Goal: Task Accomplishment & Management: Manage account settings

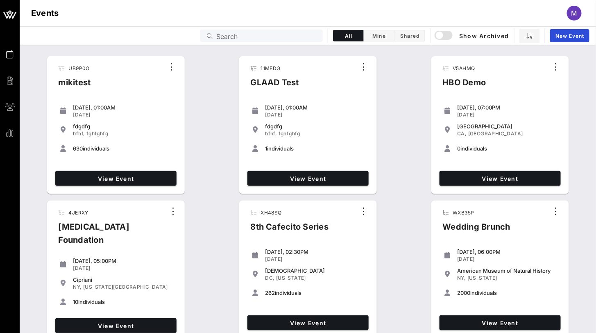
click at [237, 30] on div "Search" at bounding box center [267, 36] width 102 height 12
paste input "QX7JOJ"
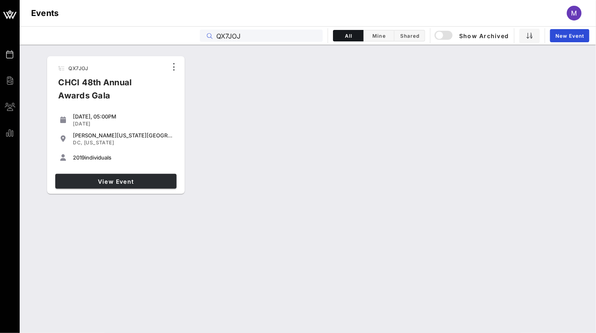
type input "QX7JOJ"
click at [120, 178] on span "View Event" at bounding box center [116, 181] width 115 height 7
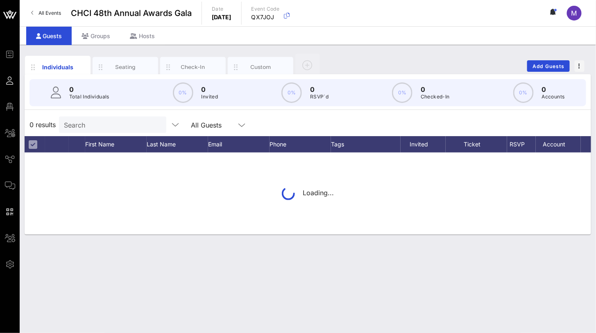
click at [43, 241] on div "Individuals Seating Check-In Custom Add Guests 0 Total Individuals 0% 0 Invited…" at bounding box center [308, 189] width 577 height 288
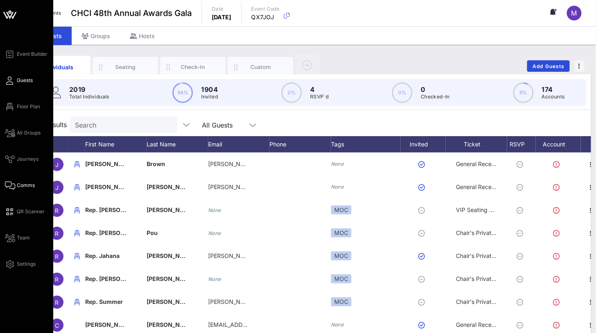
click at [12, 180] on link "Comms" at bounding box center [20, 185] width 30 height 10
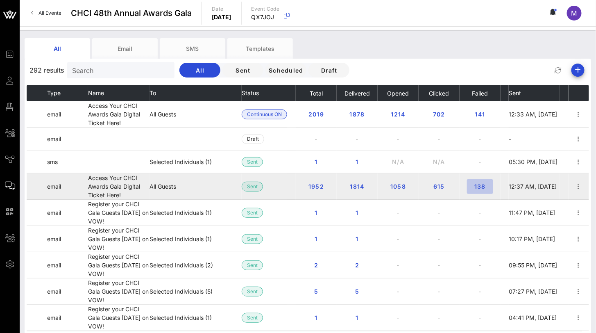
click at [481, 184] on span "138" at bounding box center [480, 186] width 13 height 7
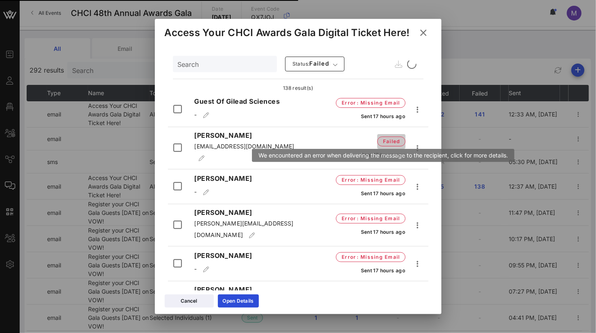
click at [377, 136] on span "failed" at bounding box center [391, 141] width 28 height 10
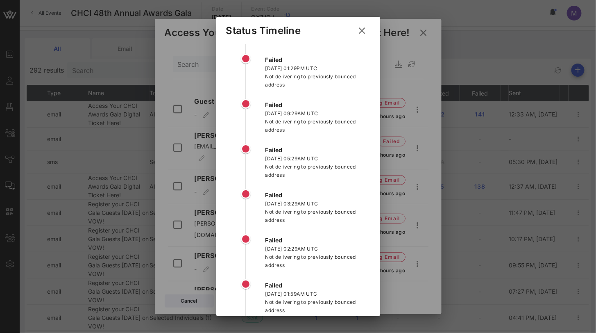
click at [359, 30] on icon at bounding box center [362, 31] width 13 height 12
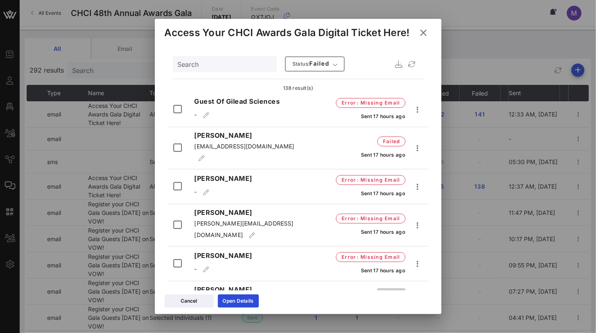
click at [386, 291] on span "failed" at bounding box center [392, 295] width 18 height 8
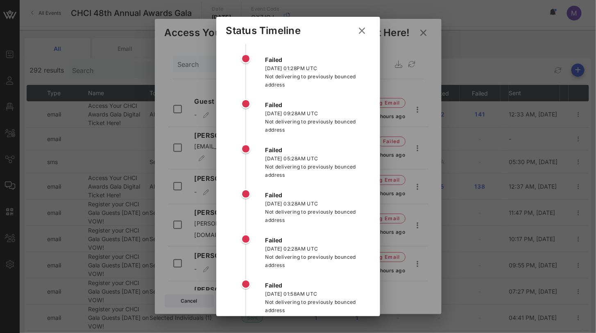
click at [359, 32] on icon at bounding box center [362, 30] width 14 height 15
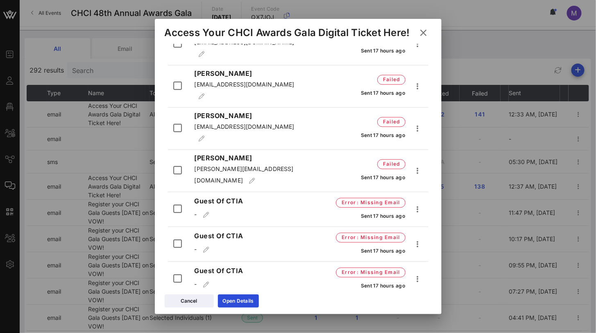
scroll to position [546, 0]
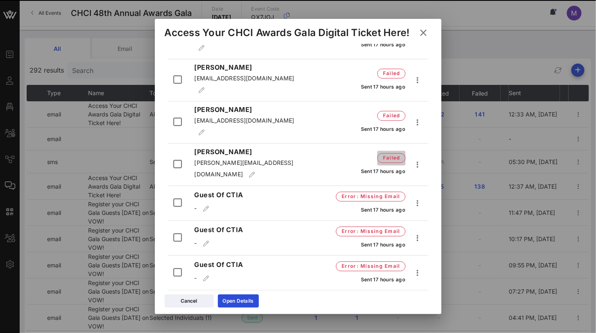
click at [391, 154] on span "failed" at bounding box center [392, 158] width 18 height 8
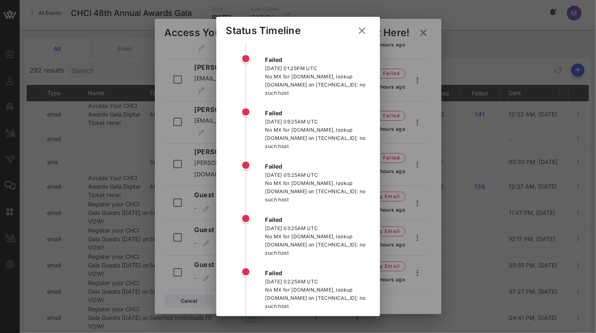
scroll to position [45, 0]
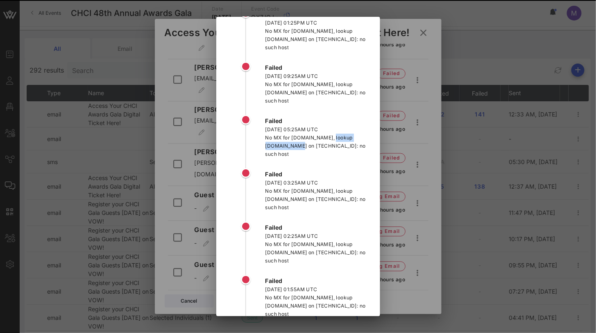
drag, startPoint x: 292, startPoint y: 136, endPoint x: 351, endPoint y: 138, distance: 59.0
click at [351, 138] on div "No MX for 305commecevents.com, lookup 305commecevents.com on 172.17.0.1:53: no …" at bounding box center [318, 146] width 105 height 25
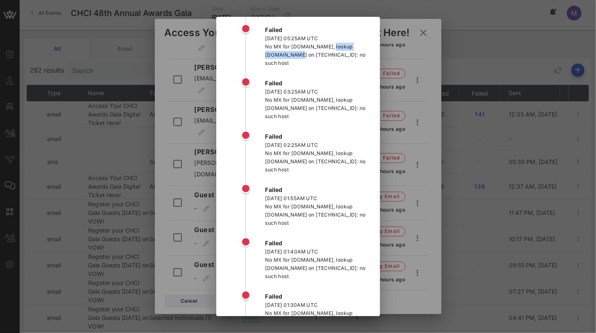
scroll to position [208, 0]
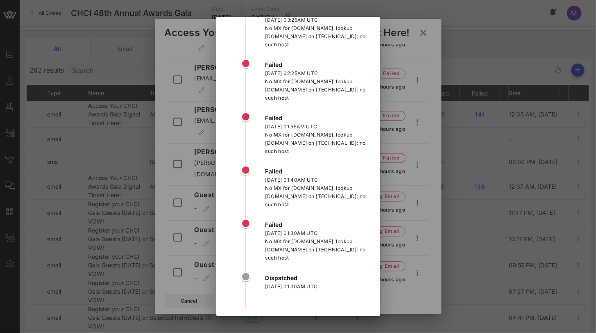
click at [394, 161] on div at bounding box center [298, 166] width 596 height 333
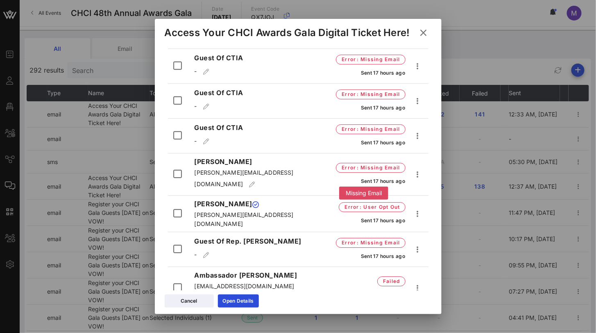
scroll to position [774, 0]
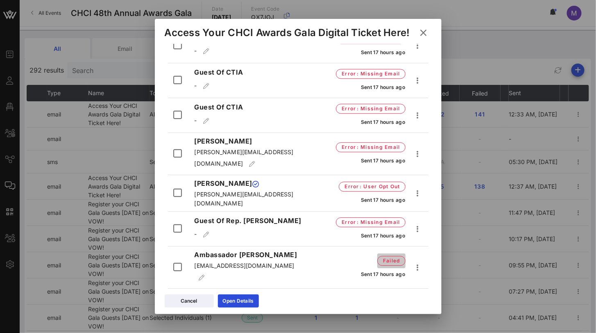
click at [383, 257] on span "failed" at bounding box center [392, 261] width 18 height 8
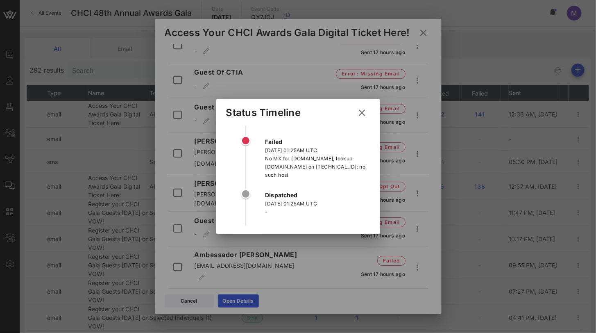
scroll to position [0, 0]
click at [335, 52] on div at bounding box center [298, 166] width 596 height 333
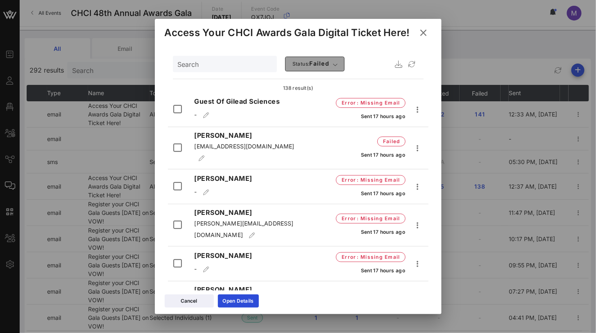
click at [316, 70] on button "Status: failed" at bounding box center [315, 64] width 60 height 15
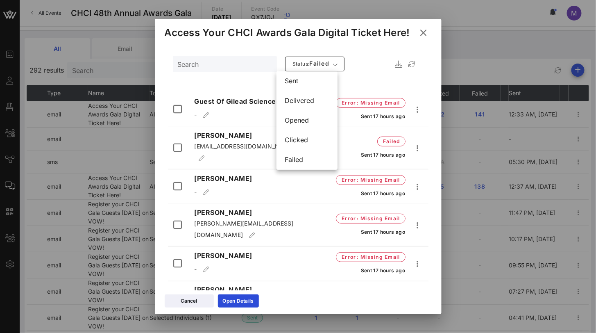
click at [429, 32] on icon at bounding box center [423, 33] width 13 height 14
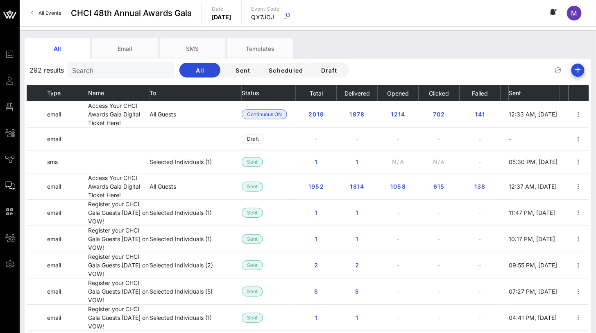
click at [102, 31] on div "All Email SMS Templates 292 results Search All Sent Scheduled Draft Type Name T…" at bounding box center [308, 209] width 577 height 359
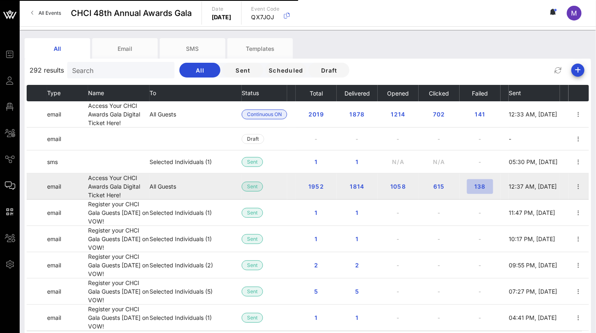
click at [478, 182] on button "138" at bounding box center [480, 186] width 26 height 15
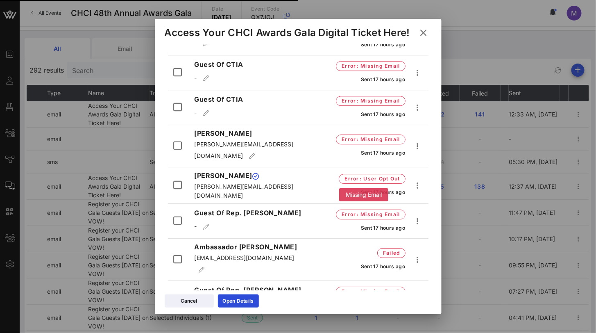
scroll to position [865, 0]
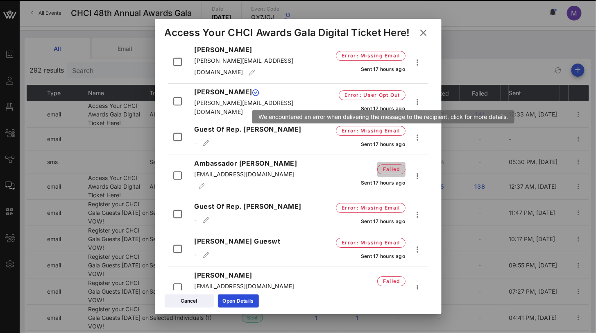
click at [391, 165] on span "failed" at bounding box center [392, 169] width 18 height 8
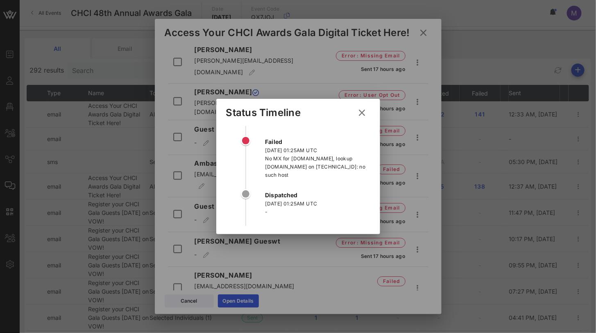
click at [363, 88] on div at bounding box center [298, 166] width 596 height 333
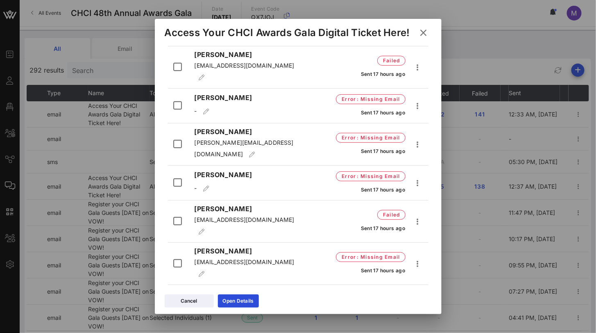
scroll to position [0, 0]
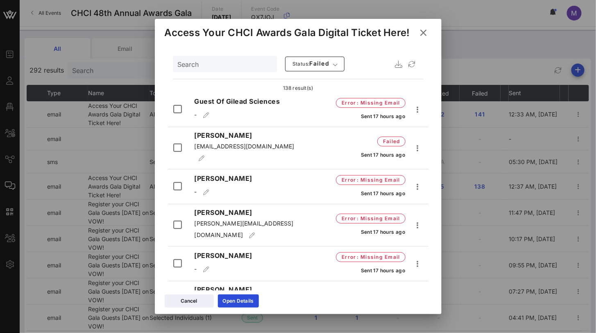
click at [239, 70] on div "Search" at bounding box center [224, 64] width 93 height 16
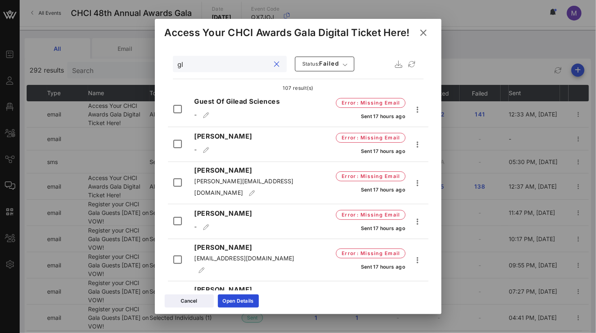
type input "g"
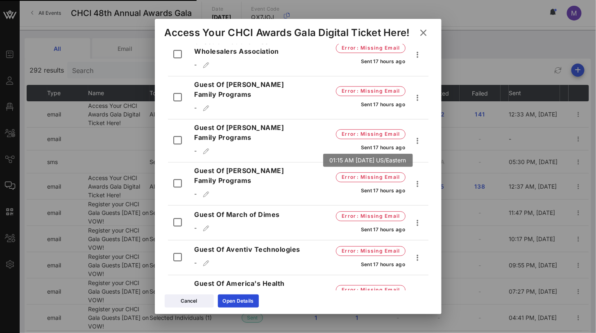
scroll to position [4098, 0]
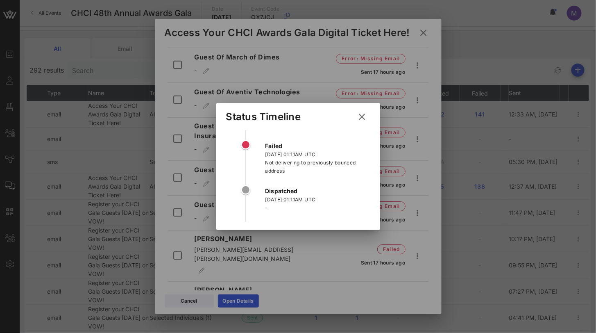
click at [363, 211] on div "-" at bounding box center [318, 208] width 105 height 8
drag, startPoint x: 292, startPoint y: 172, endPoint x: 267, endPoint y: 164, distance: 26.3
click at [267, 164] on div "Not delivering to previously bounced address" at bounding box center [318, 167] width 105 height 16
copy div "Not delivering to previously bounced address"
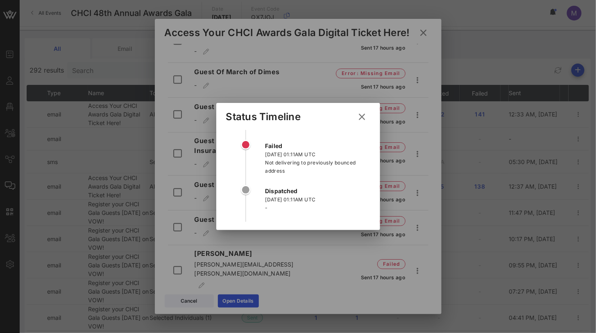
click at [327, 76] on div at bounding box center [298, 166] width 596 height 333
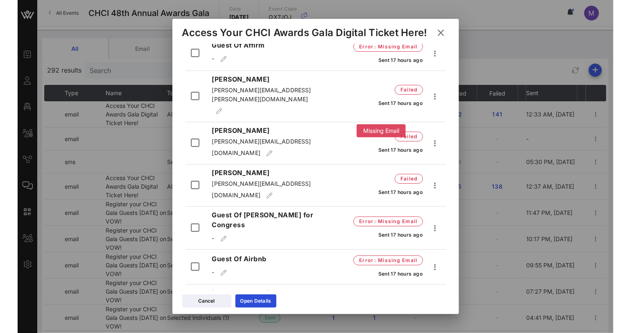
scroll to position [4279, 0]
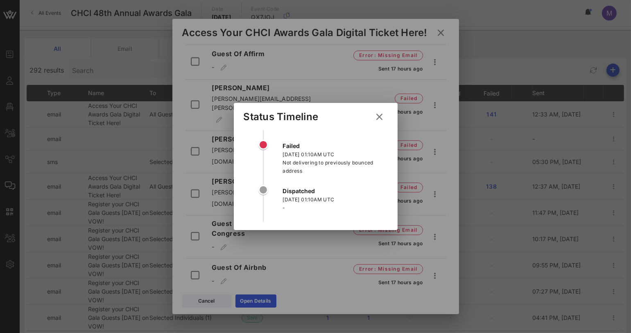
click at [382, 119] on icon at bounding box center [380, 116] width 14 height 13
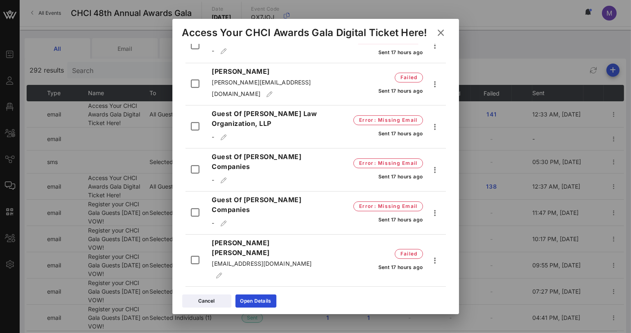
scroll to position [4640, 0]
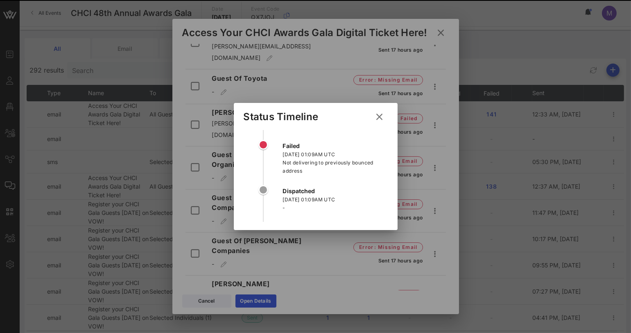
click at [382, 121] on icon at bounding box center [379, 116] width 15 height 15
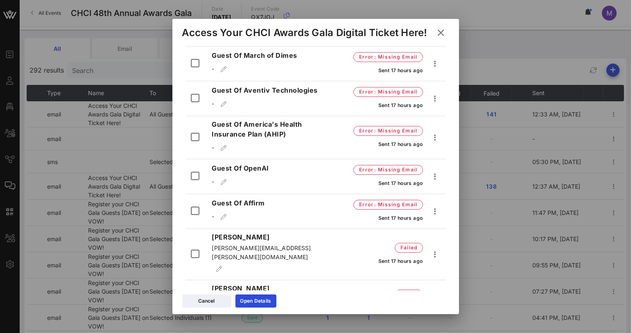
scroll to position [4139, 0]
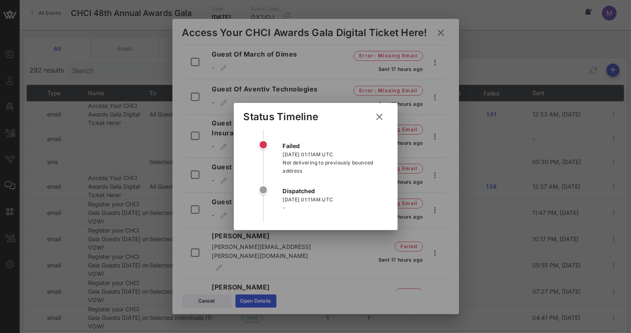
click at [383, 119] on icon at bounding box center [380, 117] width 11 height 12
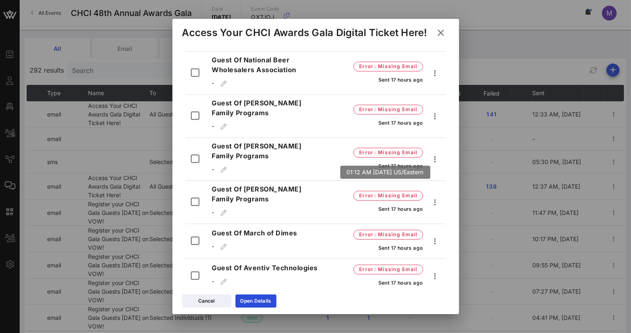
scroll to position [3957, 0]
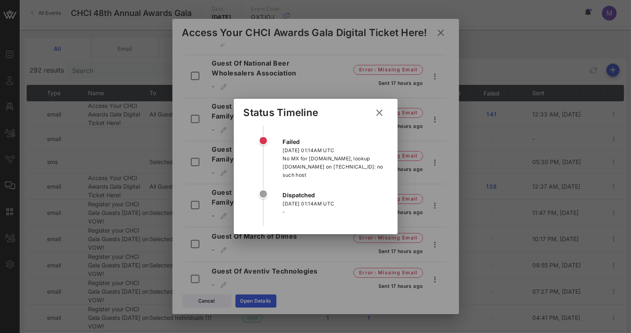
click at [379, 109] on icon at bounding box center [380, 112] width 12 height 11
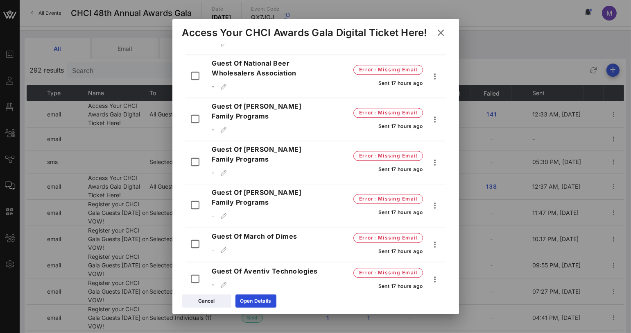
scroll to position [3866, 0]
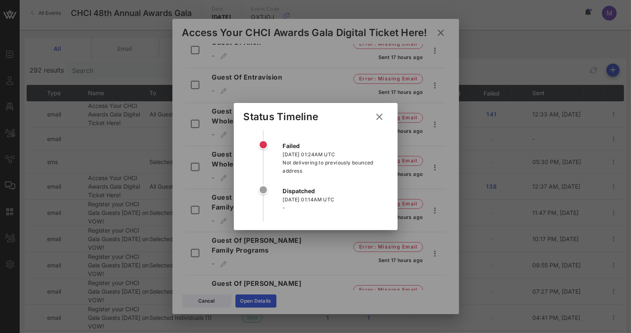
drag, startPoint x: 308, startPoint y: 170, endPoint x: 284, endPoint y: 164, distance: 24.3
click at [284, 164] on div "Not delivering to previously bounced address" at bounding box center [335, 167] width 105 height 16
copy div "Not delivering to previously bounced address"
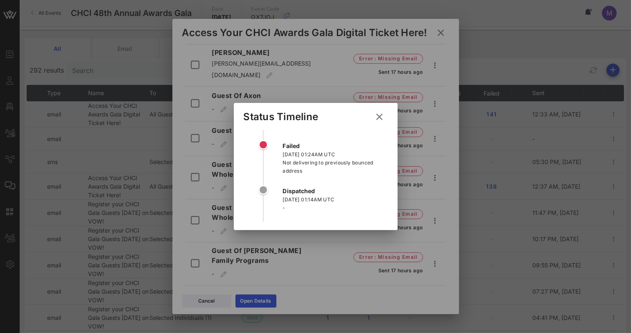
scroll to position [3881, 0]
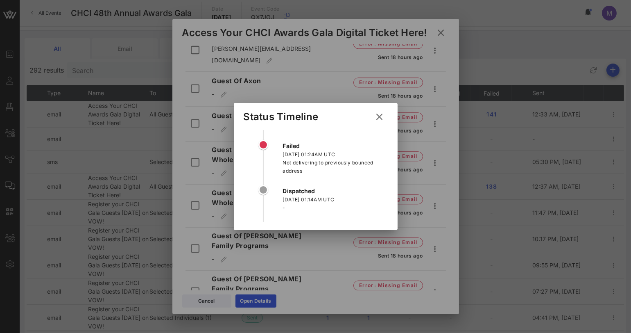
click at [382, 118] on icon at bounding box center [380, 116] width 12 height 11
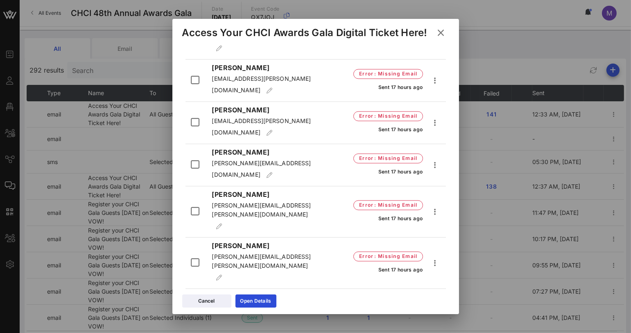
scroll to position [3334, 0]
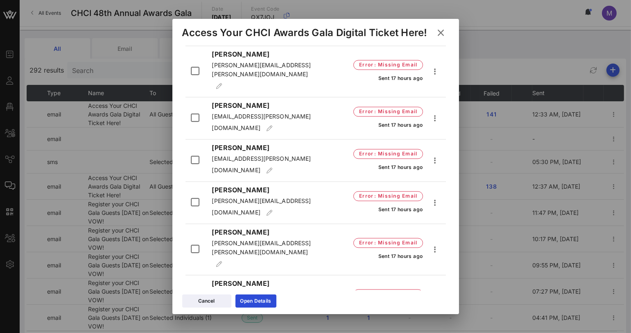
click at [439, 31] on icon at bounding box center [441, 33] width 15 height 14
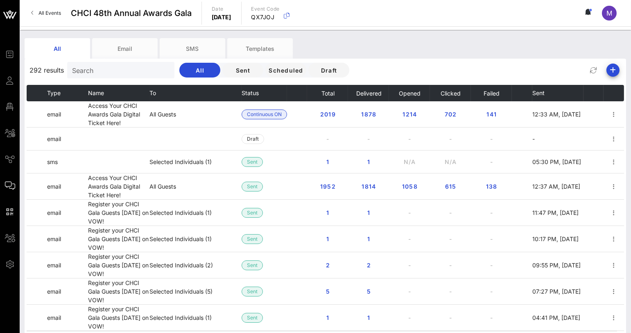
click at [441, 19] on div "All Events CHCI 48th Annual Awards Gala Date Thursday, Sep. 18, 2025 Event Code…" at bounding box center [326, 13] width 612 height 26
click at [89, 33] on div "All Email SMS Templates 292 results Search All Sent Scheduled Draft Type Name T…" at bounding box center [326, 209] width 612 height 359
click at [129, 71] on input "Search" at bounding box center [120, 70] width 96 height 11
paste input "[EMAIL_ADDRESS][DOMAIN_NAME]"
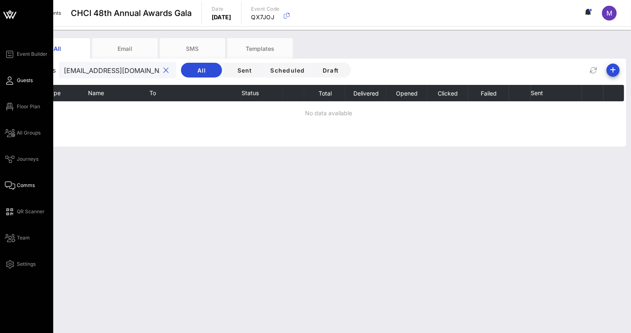
type input "[EMAIL_ADDRESS][DOMAIN_NAME]"
click at [12, 80] on icon at bounding box center [10, 80] width 10 height 1
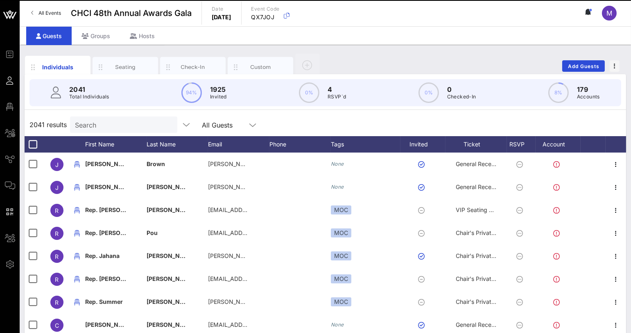
click at [105, 89] on p "2041" at bounding box center [89, 89] width 40 height 10
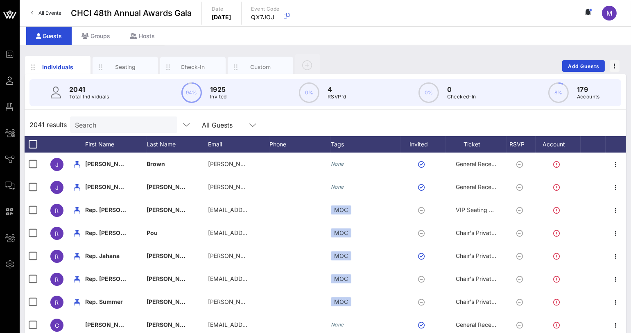
click at [106, 124] on input "Search" at bounding box center [123, 124] width 96 height 11
paste input "[EMAIL_ADDRESS][DOMAIN_NAME]"
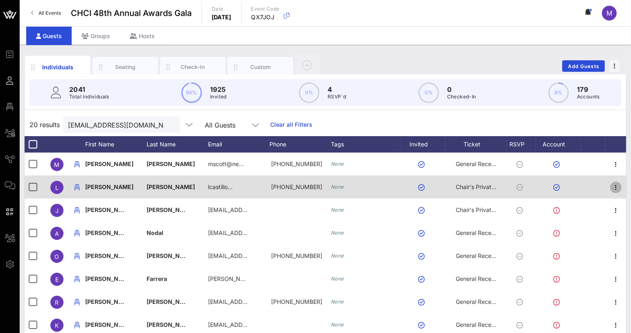
click at [611, 185] on icon "button" at bounding box center [616, 187] width 10 height 10
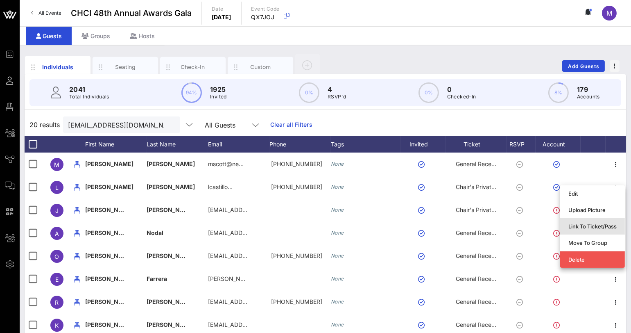
click at [594, 222] on div "Link To Ticket/Pass" at bounding box center [593, 226] width 48 height 13
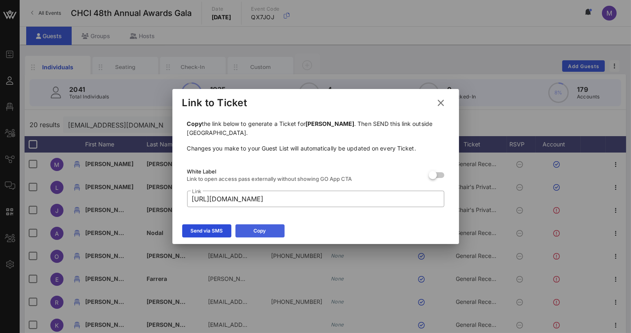
click at [257, 229] on icon at bounding box center [260, 231] width 7 height 6
click at [446, 102] on icon at bounding box center [441, 103] width 11 height 10
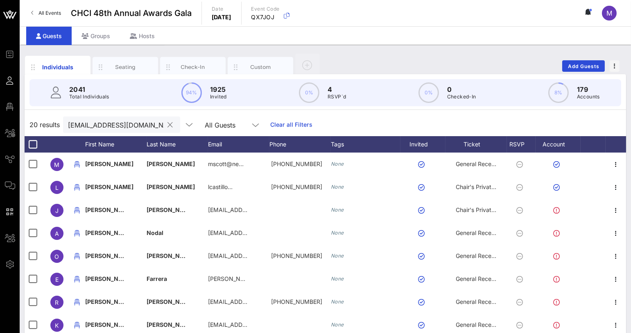
click at [78, 121] on input "[EMAIL_ADDRESS][DOMAIN_NAME]" at bounding box center [116, 124] width 96 height 11
paste input "ktrinca"
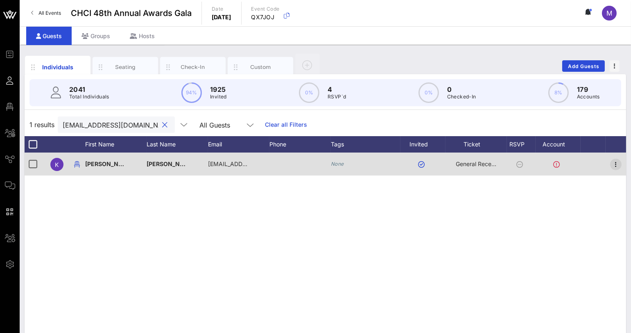
type input "[EMAIL_ADDRESS][DOMAIN_NAME]"
click at [612, 162] on icon "button" at bounding box center [616, 164] width 10 height 10
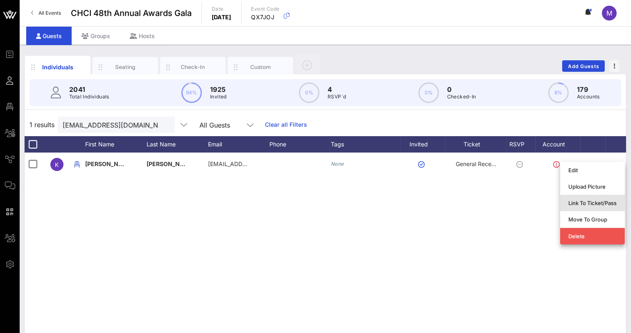
click at [593, 202] on div "Link To Ticket/Pass" at bounding box center [593, 203] width 48 height 7
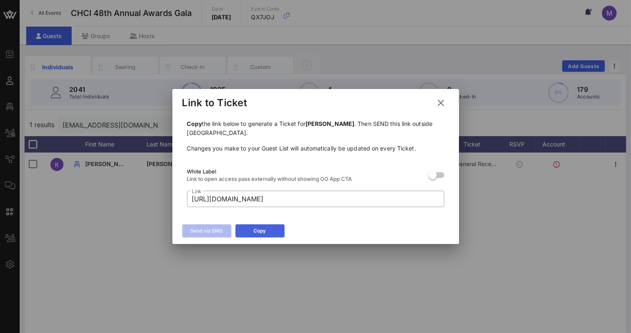
click at [259, 231] on icon at bounding box center [260, 230] width 6 height 5
click at [445, 102] on icon at bounding box center [441, 103] width 11 height 10
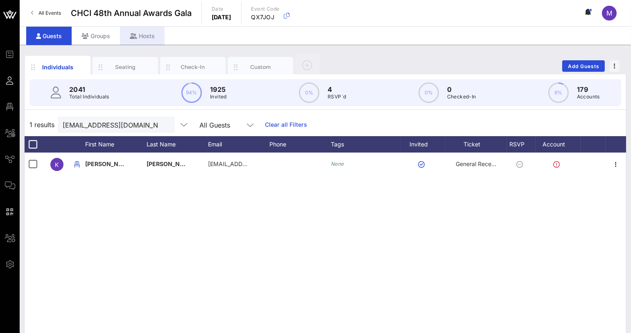
click at [139, 29] on div "Hosts" at bounding box center [142, 36] width 45 height 18
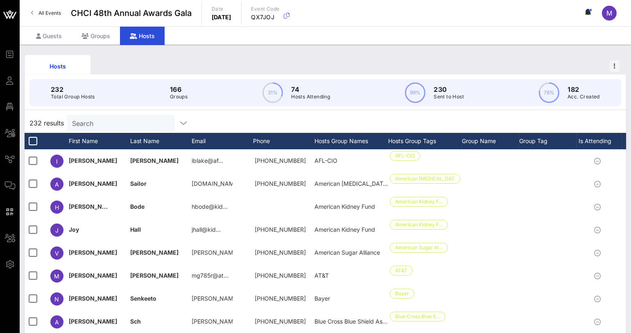
click at [116, 119] on input "Search" at bounding box center [120, 123] width 96 height 11
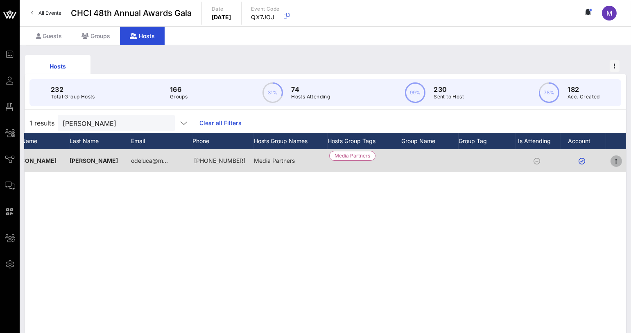
click at [614, 160] on icon "button" at bounding box center [617, 161] width 10 height 10
click at [519, 169] on div at bounding box center [538, 160] width 45 height 23
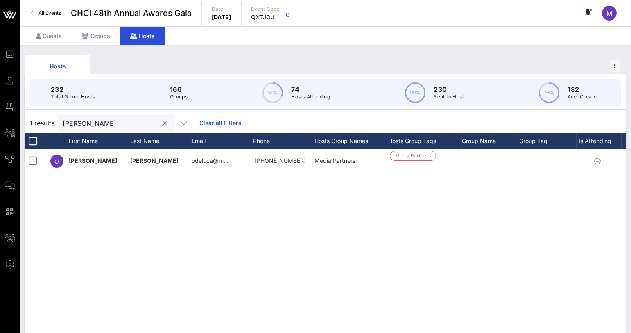
click at [85, 122] on input "[PERSON_NAME]" at bounding box center [111, 123] width 96 height 11
paste input "[EMAIL_ADDRESS][DOMAIN_NAME]"
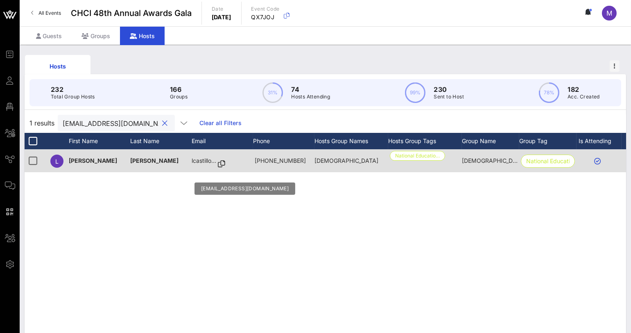
type input "[EMAIL_ADDRESS][DOMAIN_NAME]"
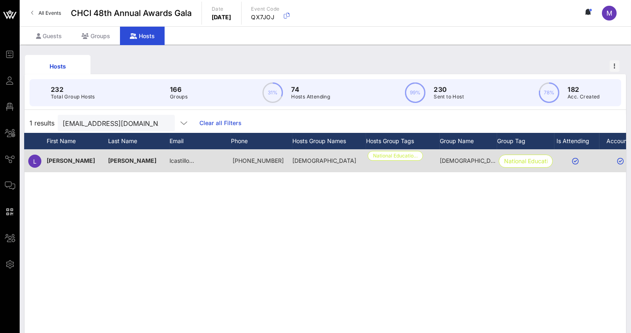
scroll to position [0, 61]
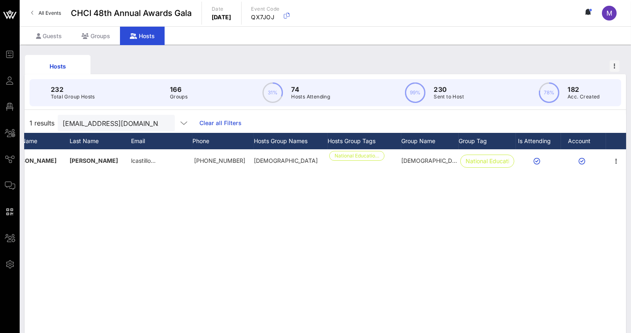
drag, startPoint x: 449, startPoint y: 184, endPoint x: 439, endPoint y: 183, distance: 9.5
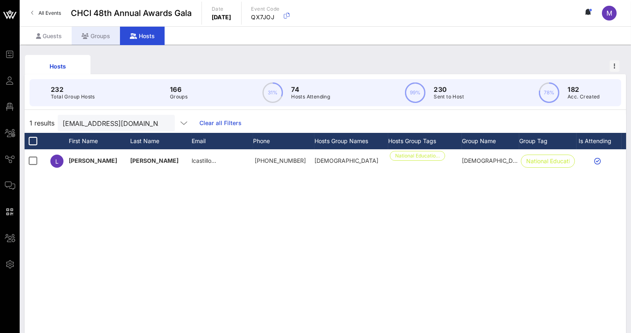
click at [107, 37] on div "Groups" at bounding box center [96, 36] width 48 height 18
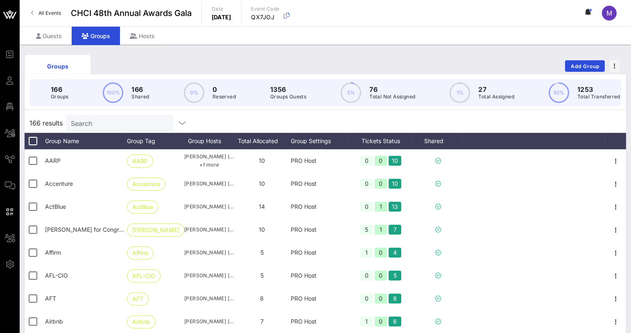
click at [97, 123] on div "Search" at bounding box center [119, 123] width 96 height 16
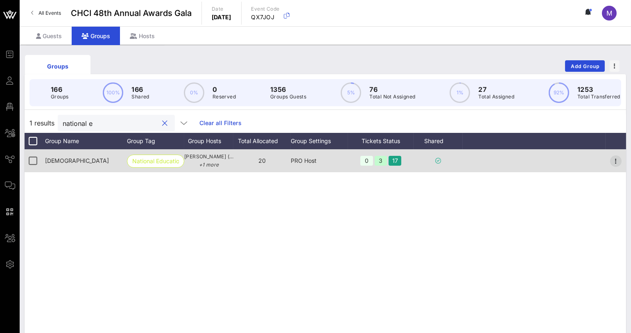
type input "national e"
click at [617, 165] on icon "button" at bounding box center [616, 161] width 10 height 10
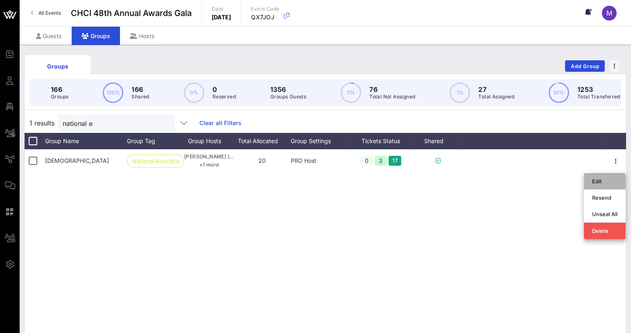
click at [611, 179] on div "Edit" at bounding box center [605, 181] width 25 height 7
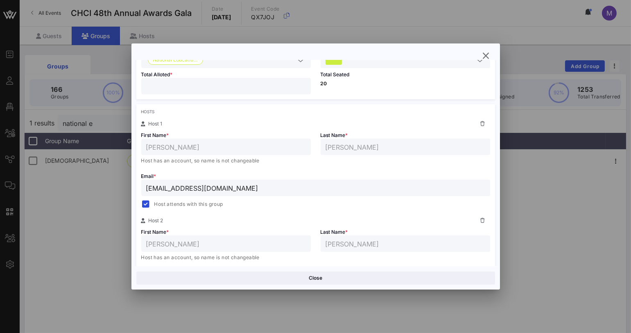
click at [76, 217] on div at bounding box center [315, 166] width 631 height 333
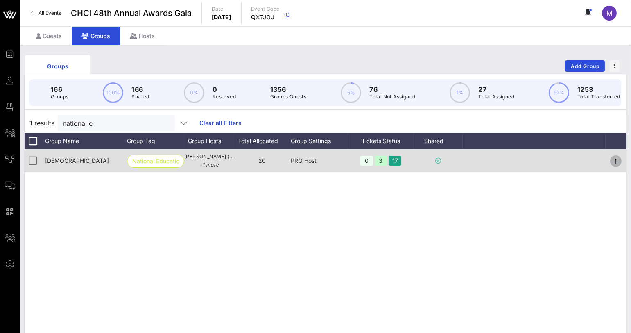
click at [614, 166] on icon "button" at bounding box center [616, 161] width 10 height 10
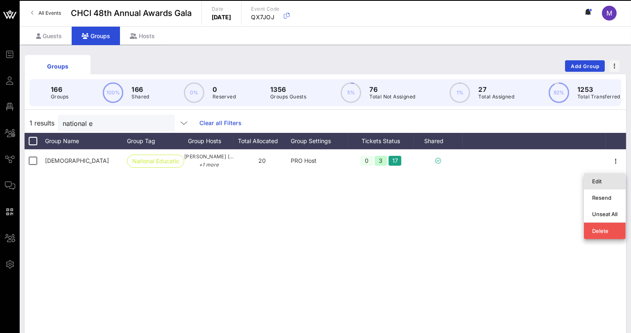
click at [608, 181] on div "Edit" at bounding box center [605, 181] width 25 height 7
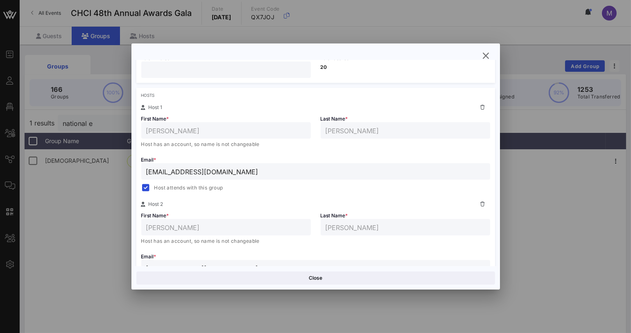
scroll to position [136, 0]
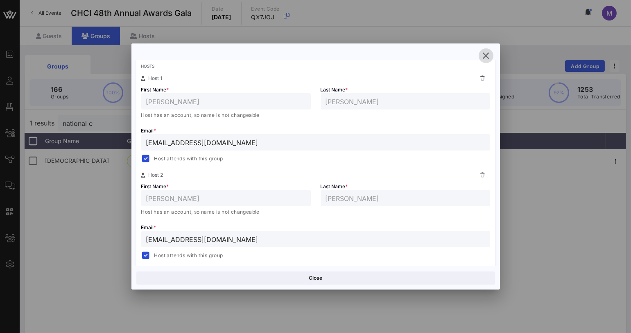
click at [484, 52] on icon "button" at bounding box center [486, 56] width 10 height 10
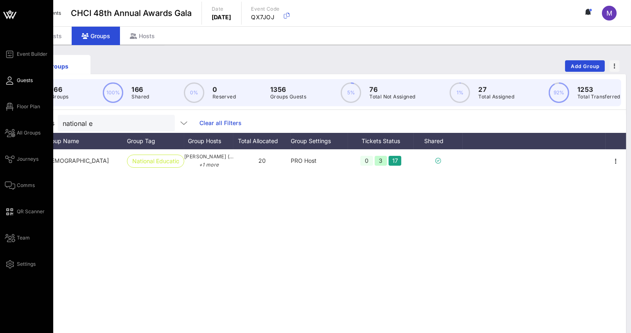
click at [10, 80] on icon at bounding box center [10, 80] width 10 height 1
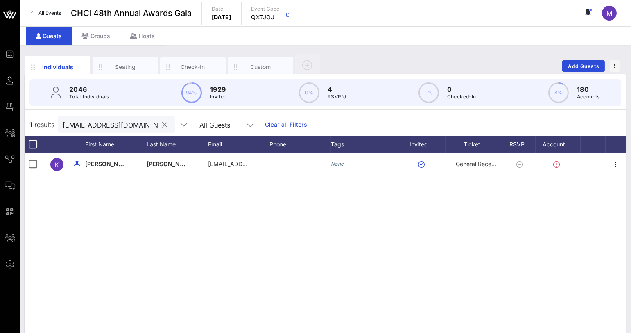
click at [103, 119] on input "[EMAIL_ADDRESS][DOMAIN_NAME]" at bounding box center [111, 124] width 96 height 11
paste input "[EMAIL_ADDRESS][DOMAIN_NAME]"
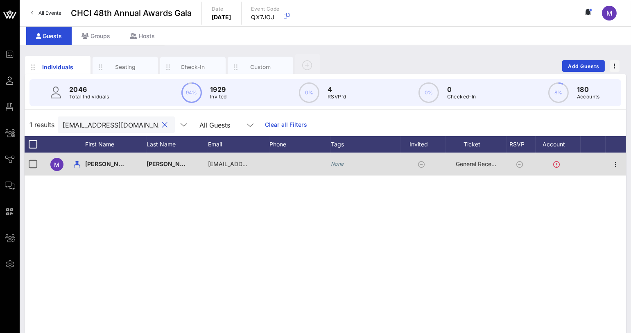
type input "[EMAIL_ADDRESS][DOMAIN_NAME]"
click at [420, 163] on icon at bounding box center [421, 164] width 7 height 7
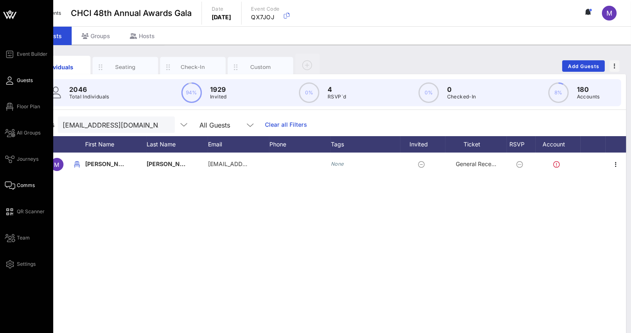
click at [14, 185] on icon at bounding box center [10, 185] width 10 height 1
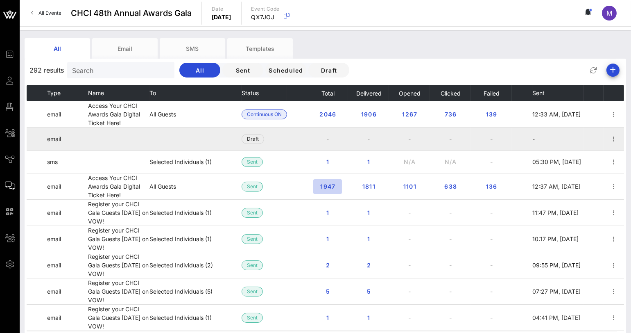
click at [326, 180] on button "1947" at bounding box center [327, 186] width 29 height 15
click at [329, 184] on span "1947" at bounding box center [328, 186] width 16 height 7
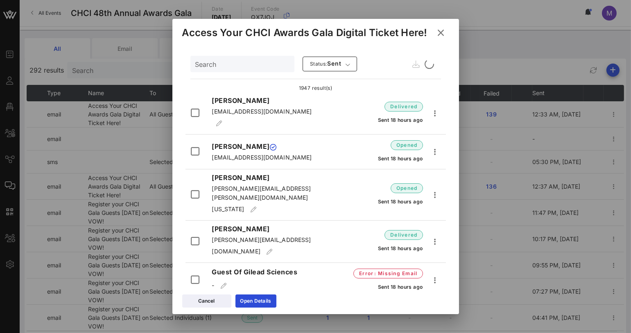
click at [269, 65] on div at bounding box center [315, 166] width 631 height 333
click at [261, 63] on input "Search" at bounding box center [241, 64] width 93 height 11
click at [261, 64] on input "text" at bounding box center [241, 64] width 93 height 11
click at [254, 63] on input "[EMAIL_ADDRESS][DOMAIN_NAME]" at bounding box center [241, 64] width 93 height 11
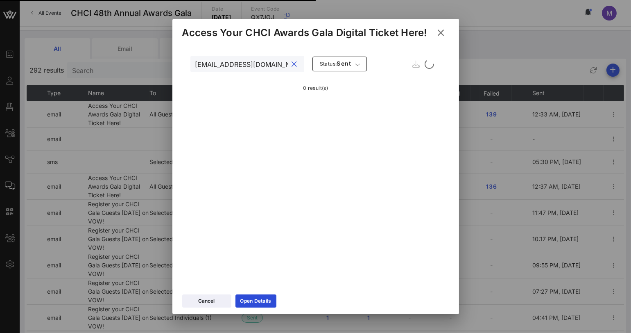
scroll to position [0, 1]
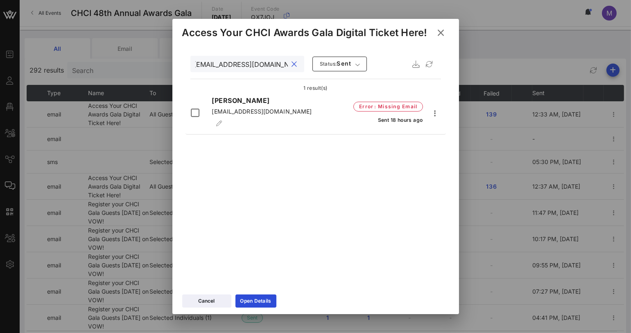
type input "[EMAIL_ADDRESS][DOMAIN_NAME]"
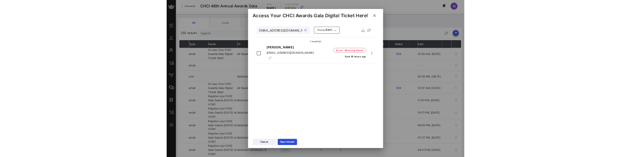
scroll to position [0, 0]
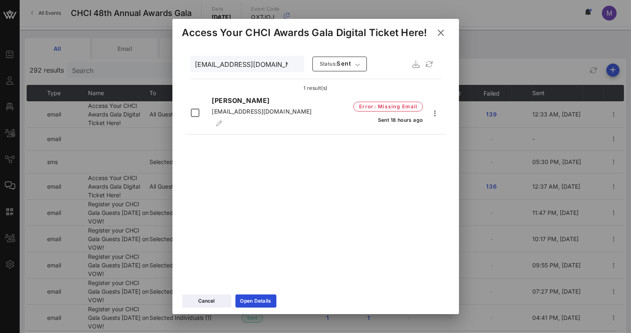
click at [398, 241] on div "[EMAIL_ADDRESS][DOMAIN_NAME] Status: sent 1 result(s) [PERSON_NAME] [EMAIL_ADDR…" at bounding box center [316, 167] width 287 height 246
click at [436, 30] on button at bounding box center [442, 32] width 16 height 15
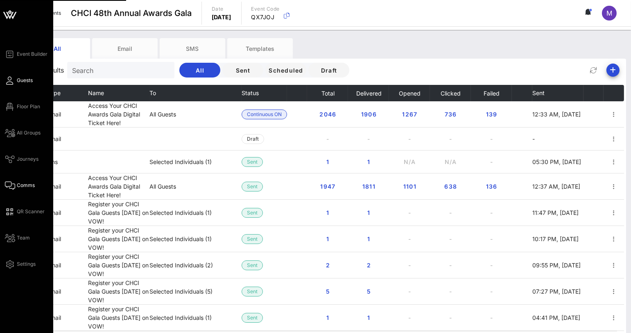
click at [11, 80] on icon at bounding box center [10, 80] width 10 height 1
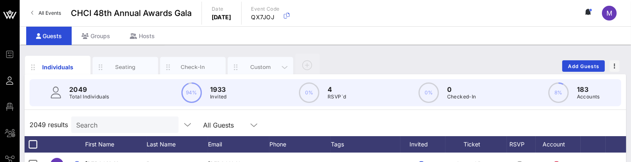
click at [250, 61] on div "Custom" at bounding box center [261, 67] width 66 height 20
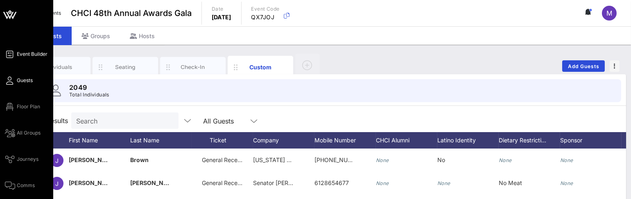
click at [33, 56] on span "Event Builder" at bounding box center [32, 53] width 31 height 7
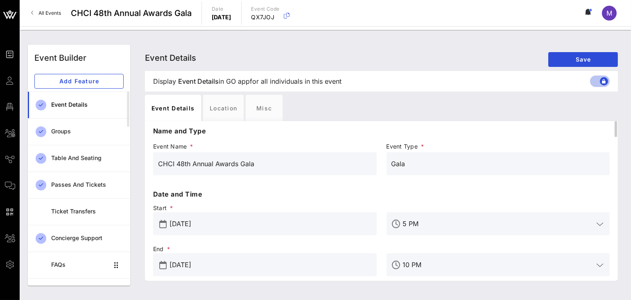
click at [260, 157] on input "CHCI 48th Annual Awards Gala" at bounding box center [265, 163] width 214 height 13
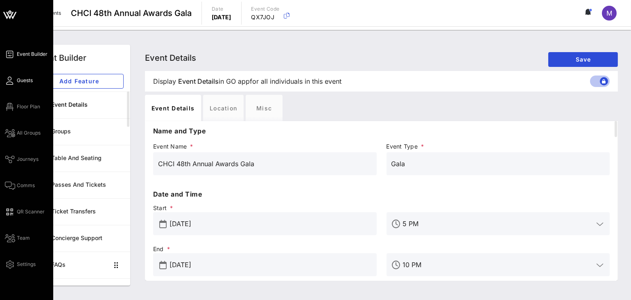
click at [13, 80] on icon at bounding box center [10, 80] width 10 height 1
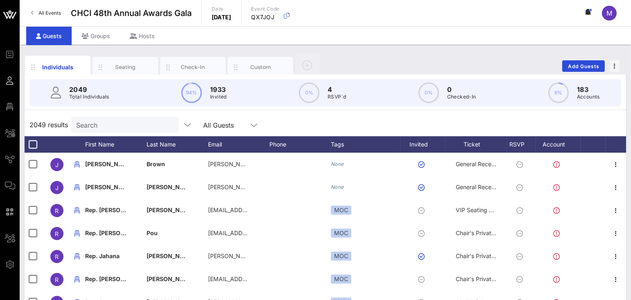
click at [103, 123] on input "Search" at bounding box center [124, 124] width 96 height 11
paste input "[EMAIL_ADDRESS][DOMAIN_NAME]"
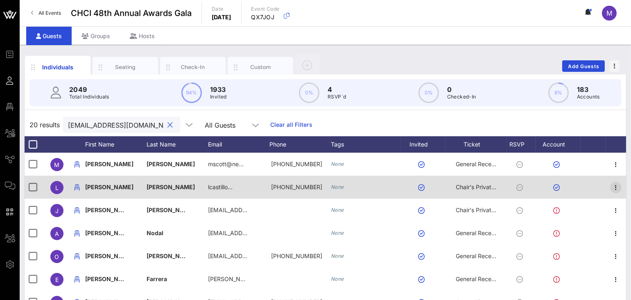
type input "[EMAIL_ADDRESS][DOMAIN_NAME]"
click at [611, 157] on icon "button" at bounding box center [616, 187] width 10 height 10
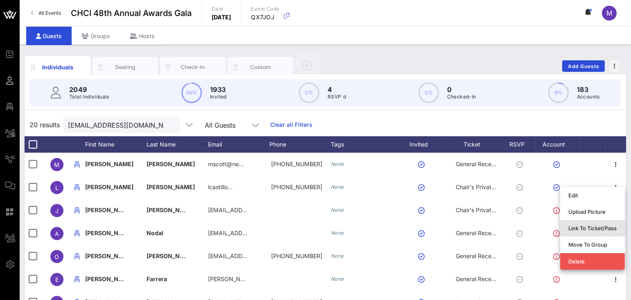
click at [593, 157] on div "Link To Ticket/Pass" at bounding box center [593, 228] width 48 height 7
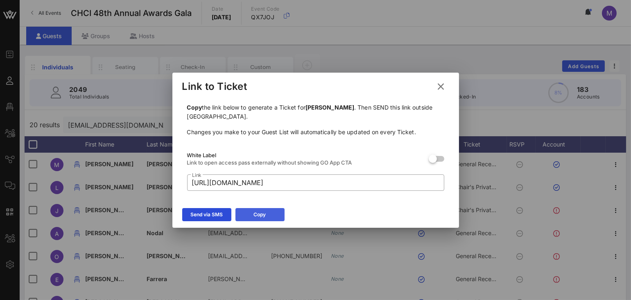
click at [265, 157] on div "Copy" at bounding box center [260, 214] width 12 height 8
click at [435, 88] on icon at bounding box center [441, 86] width 13 height 12
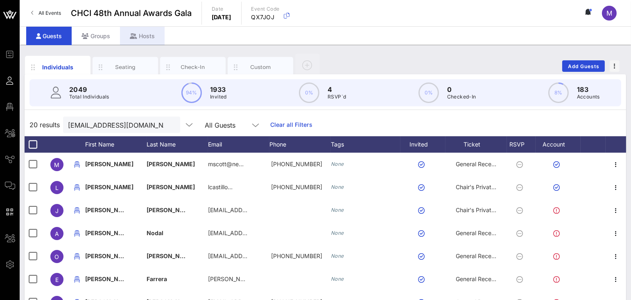
click at [129, 35] on div "Hosts" at bounding box center [142, 36] width 45 height 18
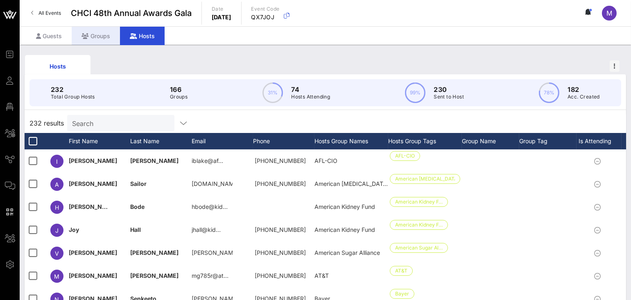
click at [108, 35] on div "Groups" at bounding box center [96, 36] width 48 height 18
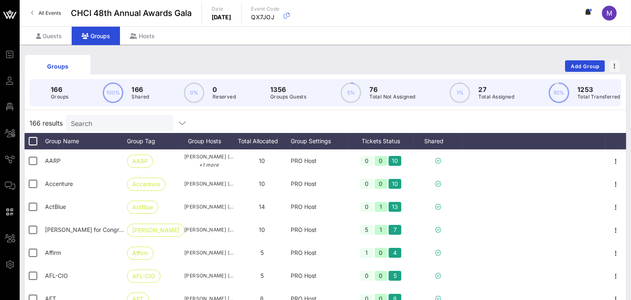
click at [136, 128] on input "Search" at bounding box center [119, 123] width 96 height 11
click at [132, 123] on div "Search" at bounding box center [119, 123] width 96 height 16
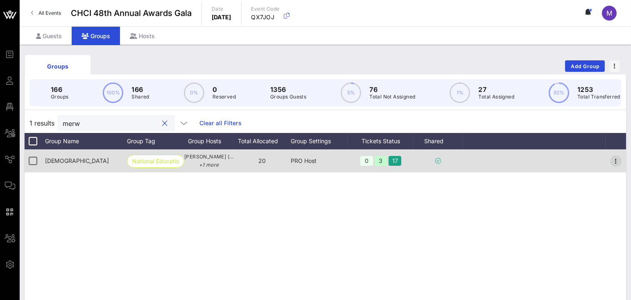
type input "merw"
click at [615, 157] on icon "button" at bounding box center [616, 161] width 10 height 10
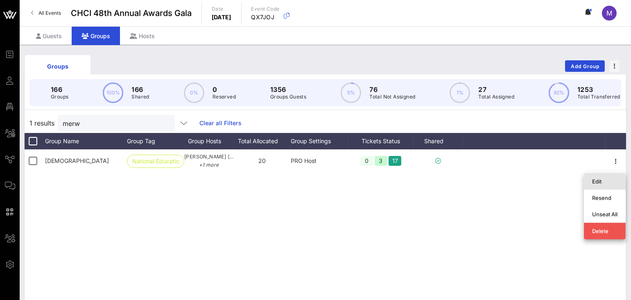
click at [602, 157] on div "Edit" at bounding box center [605, 181] width 25 height 7
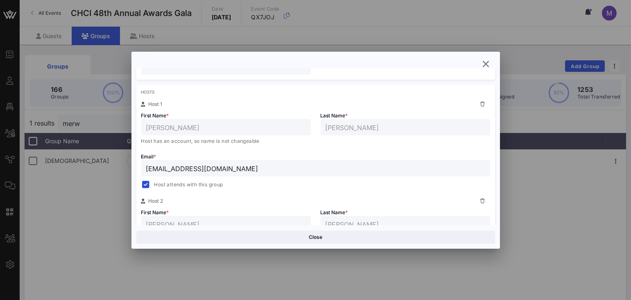
scroll to position [136, 0]
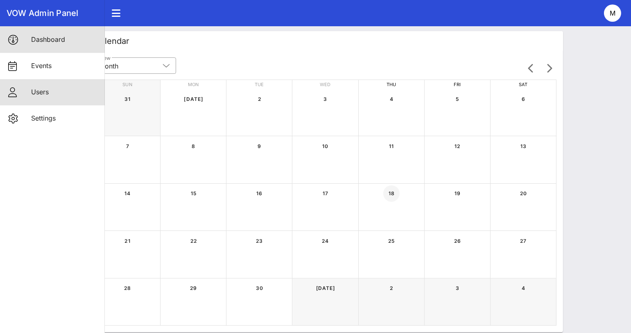
click at [72, 93] on div "Users" at bounding box center [64, 92] width 67 height 8
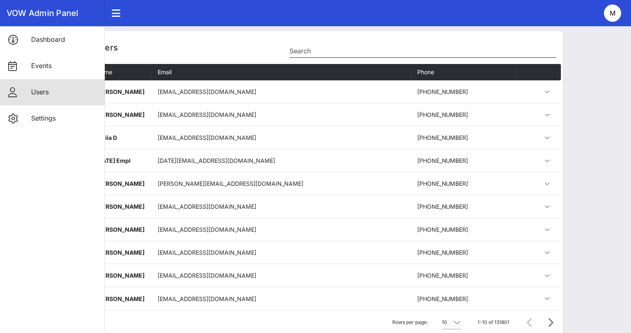
click at [319, 48] on input "Search" at bounding box center [423, 50] width 267 height 13
paste input "https://go.vow.app/pass/82fcdd12-0b26-4576-906e-4d4ae6c9d801/OV0sixxVb54il1AsPc…"
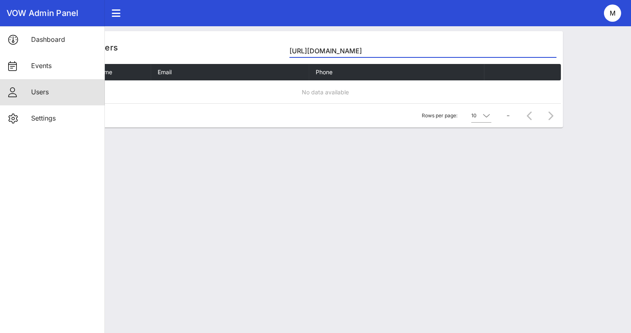
click at [319, 48] on input "https://go.vow.app/pass/82fcdd12-0b26-4576-906e-4d4ae6c9d801/OV0sixxVb54il1AsPc…" at bounding box center [423, 50] width 267 height 13
click at [319, 48] on input "[URL][DOMAIN_NAME]" at bounding box center [423, 50] width 267 height 13
click at [52, 172] on div "VOW Admin Panel Dashboard Events Users Settings" at bounding box center [52, 166] width 105 height 333
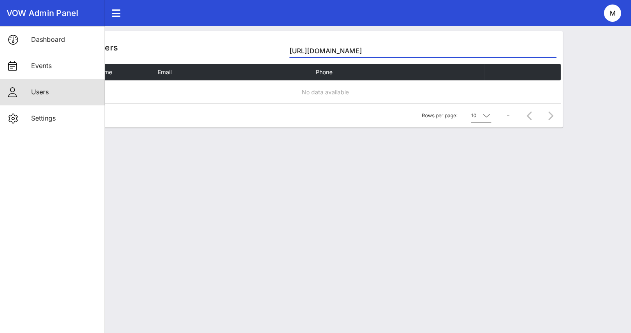
click at [456, 56] on input "[URL][DOMAIN_NAME]" at bounding box center [423, 50] width 267 height 13
paste input "[EMAIL_ADDRESS][DOMAIN_NAME]"
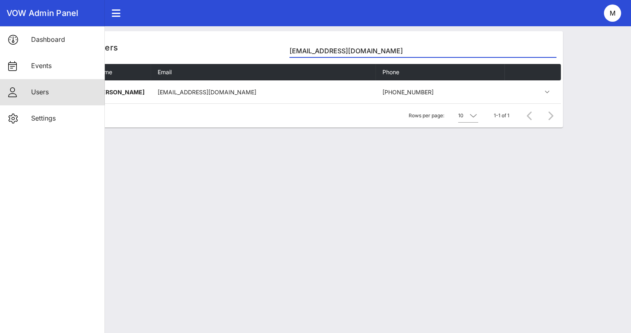
type input "[EMAIL_ADDRESS][DOMAIN_NAME]"
click at [225, 111] on div "Rows per page: 10 1-1 of 1" at bounding box center [326, 115] width 472 height 24
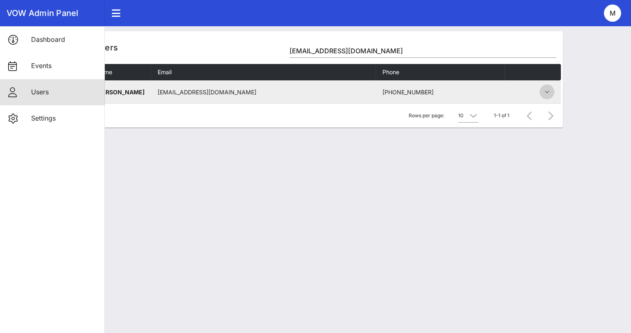
click at [551, 93] on icon "button" at bounding box center [548, 92] width 10 height 10
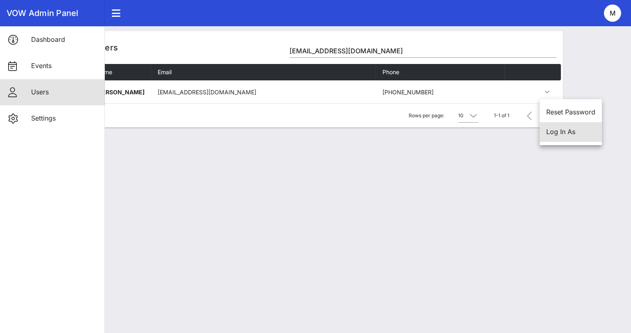
click at [570, 128] on div "Log In As" at bounding box center [571, 132] width 49 height 8
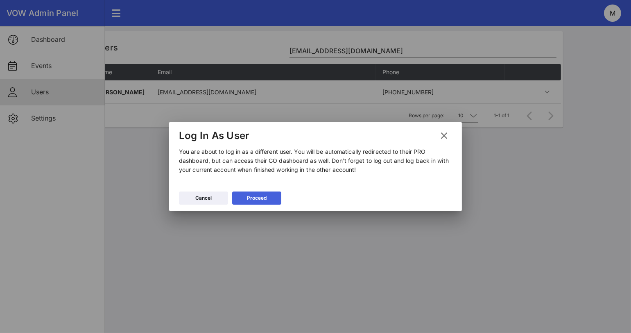
click at [263, 194] on div "Proceed" at bounding box center [257, 198] width 20 height 8
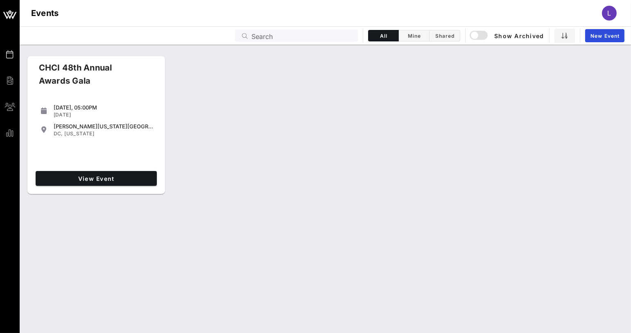
click at [607, 10] on div "L" at bounding box center [609, 13] width 15 height 15
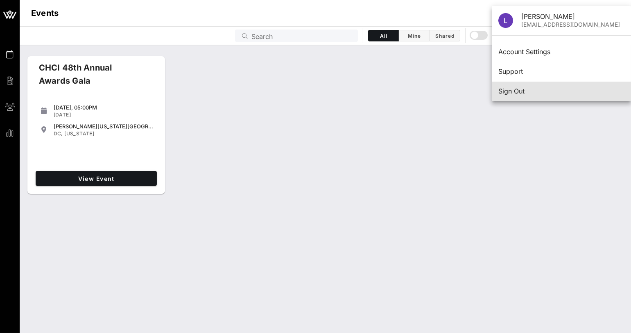
click at [518, 87] on div "Sign Out" at bounding box center [562, 91] width 126 height 8
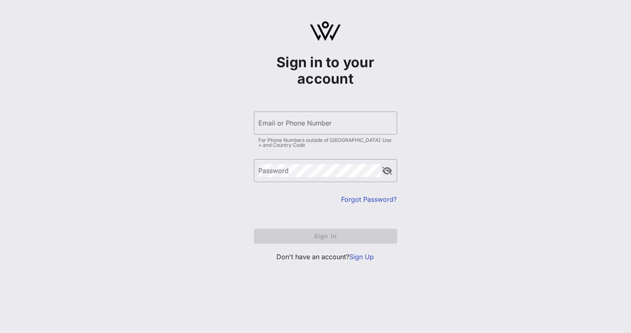
type input "szabomikierno@gmail.com"
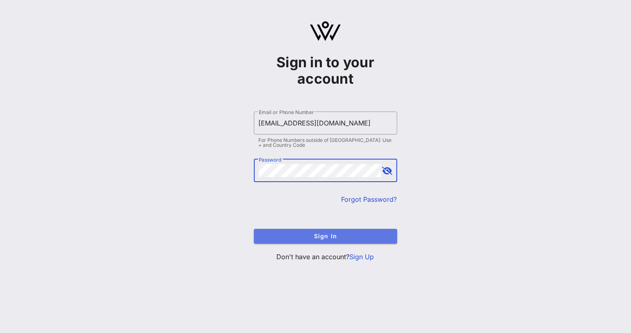
click at [324, 232] on button "Sign In" at bounding box center [325, 236] width 143 height 15
